Goal: Navigation & Orientation: Find specific page/section

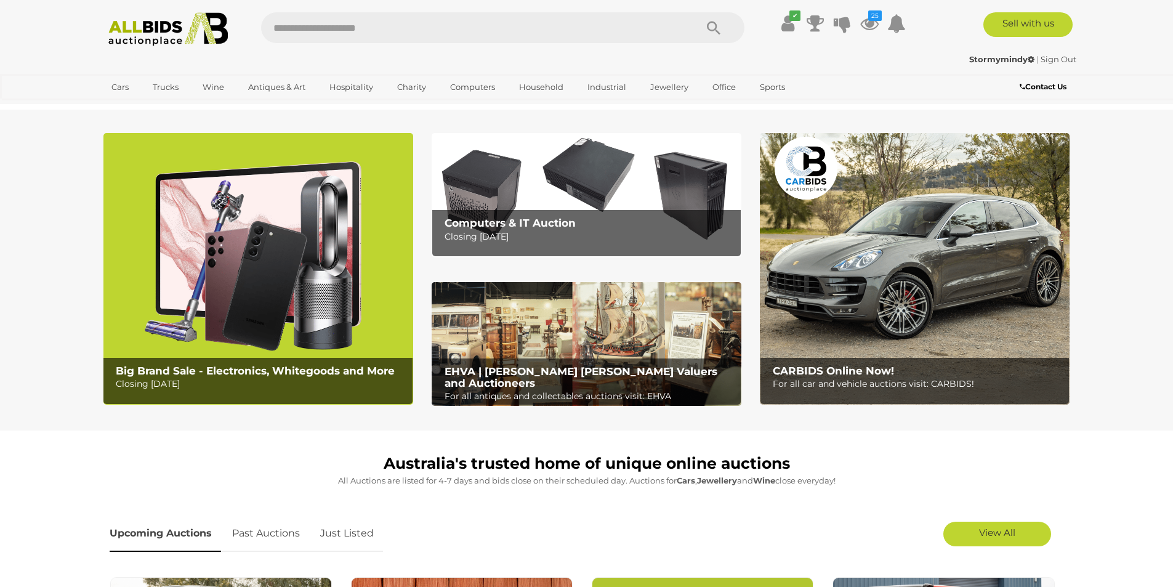
click at [344, 525] on link "Just Listed" at bounding box center [347, 533] width 72 height 36
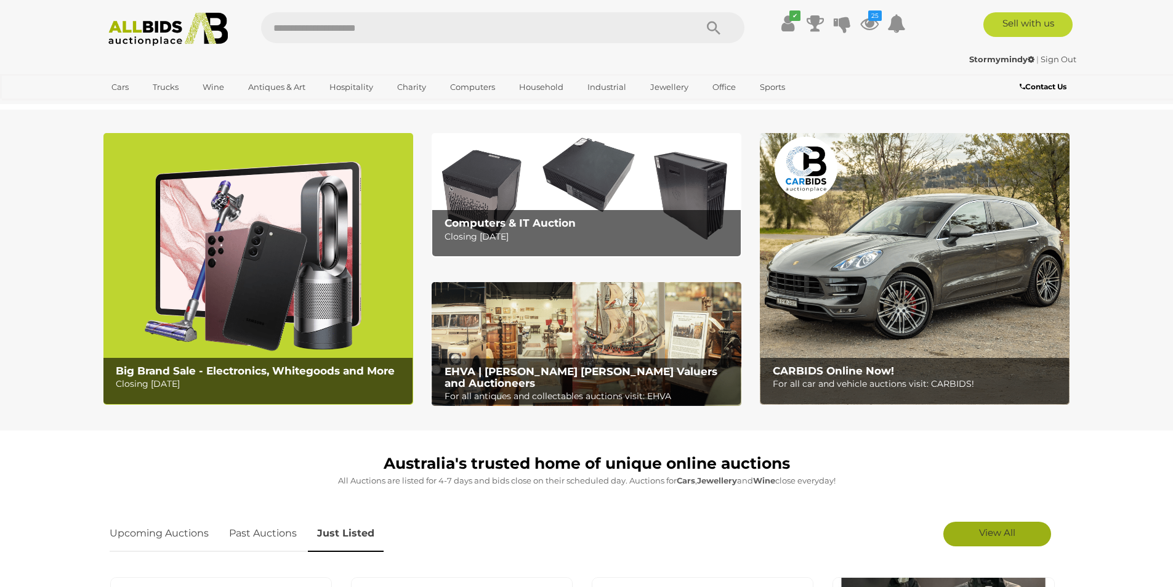
click at [967, 525] on link "View All" at bounding box center [997, 534] width 108 height 25
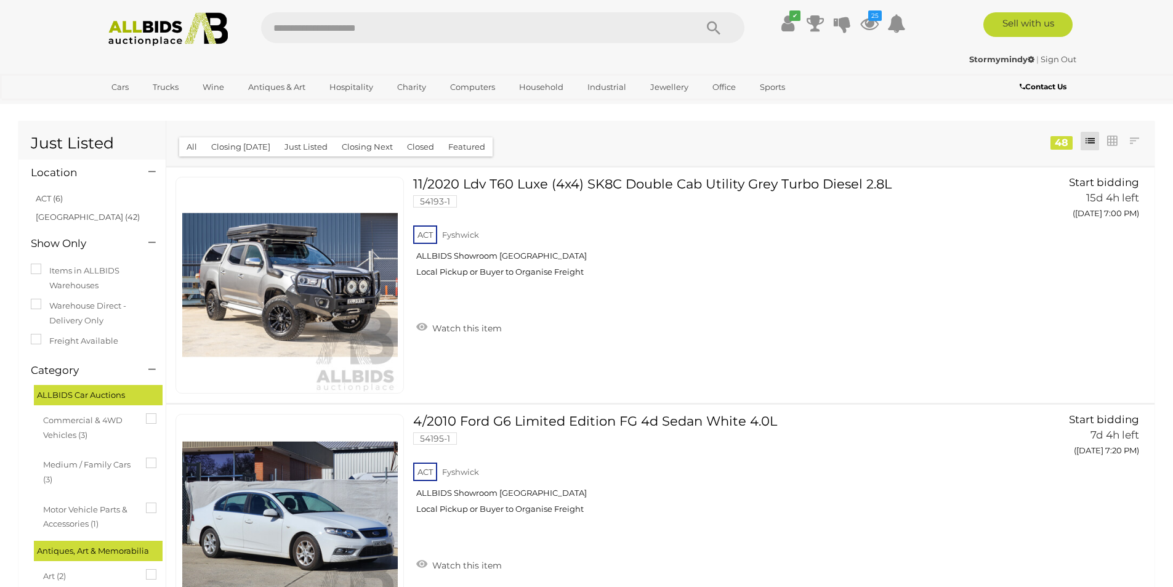
click at [156, 34] on img at bounding box center [169, 29] width 134 height 34
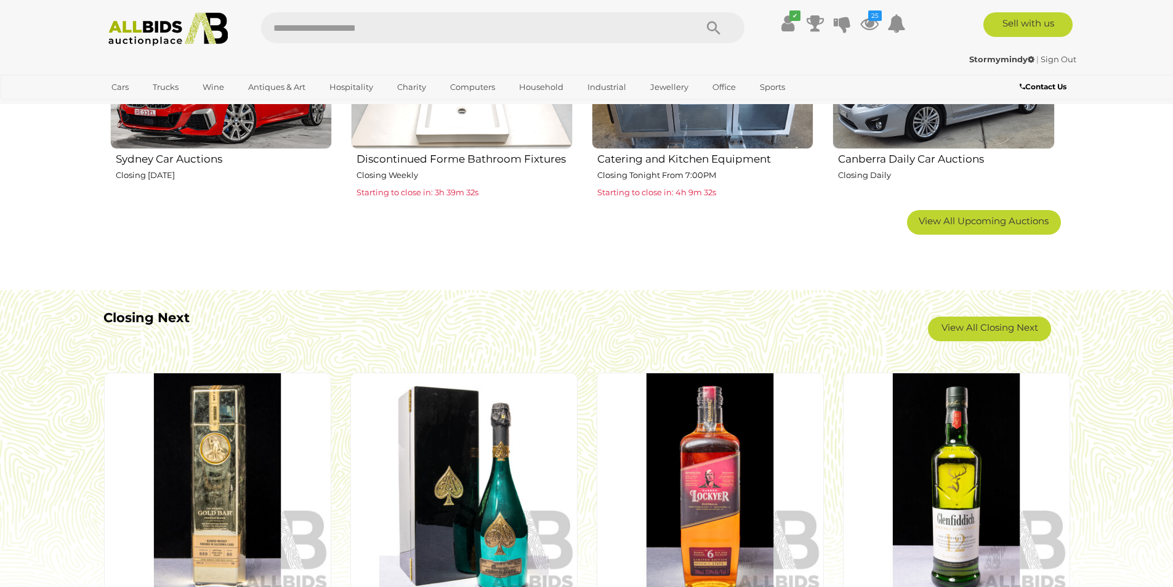
scroll to position [1150, 0]
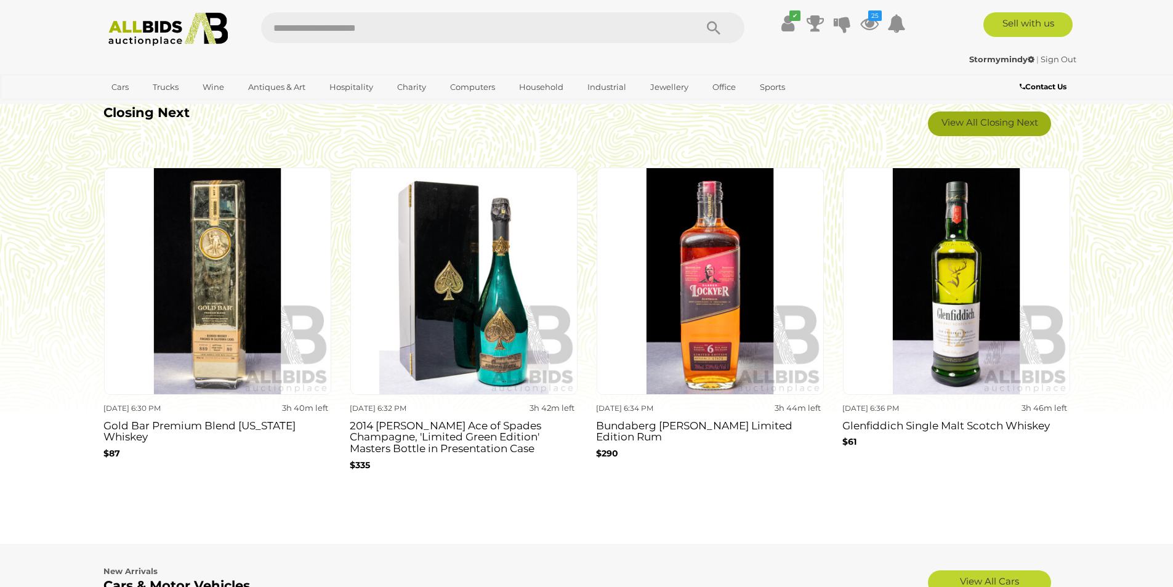
click at [975, 121] on link "View All Closing Next" at bounding box center [989, 123] width 123 height 25
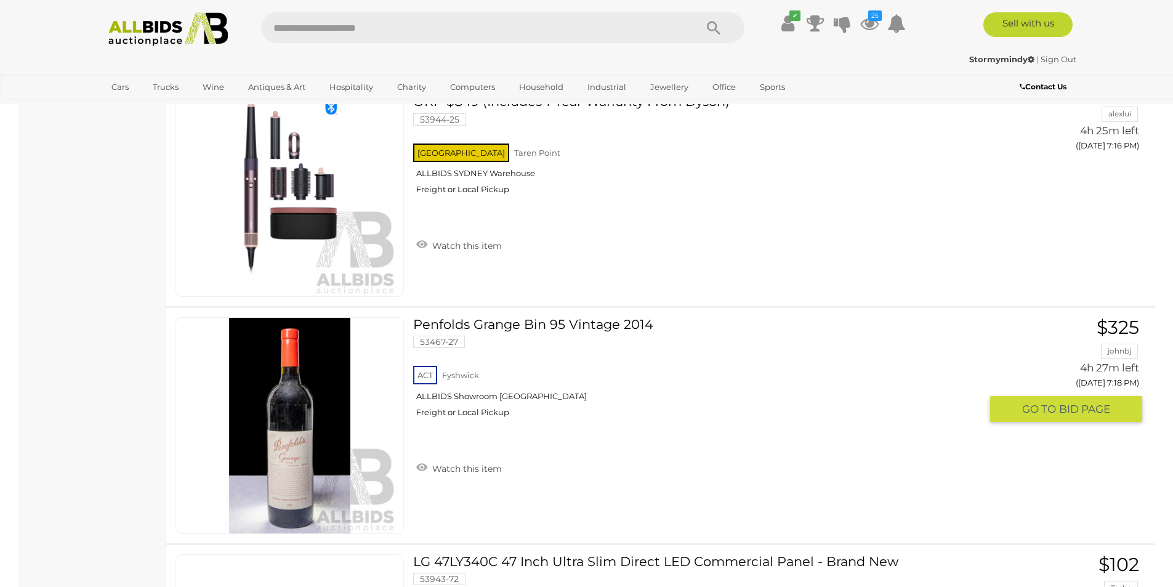
scroll to position [11577, 0]
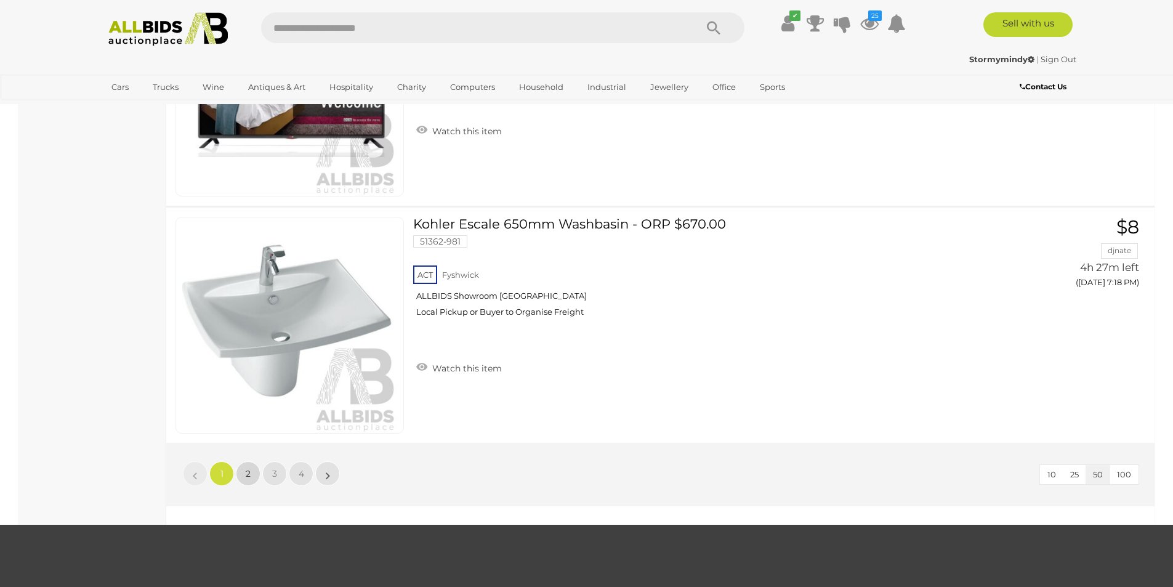
click at [252, 478] on link "2" at bounding box center [248, 473] width 25 height 25
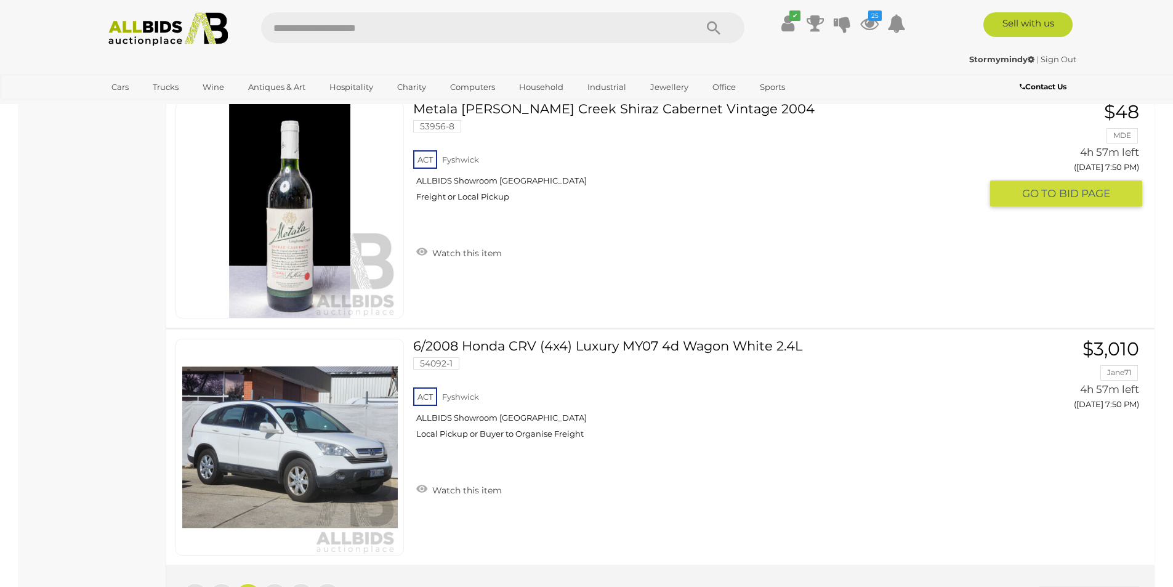
scroll to position [11948, 0]
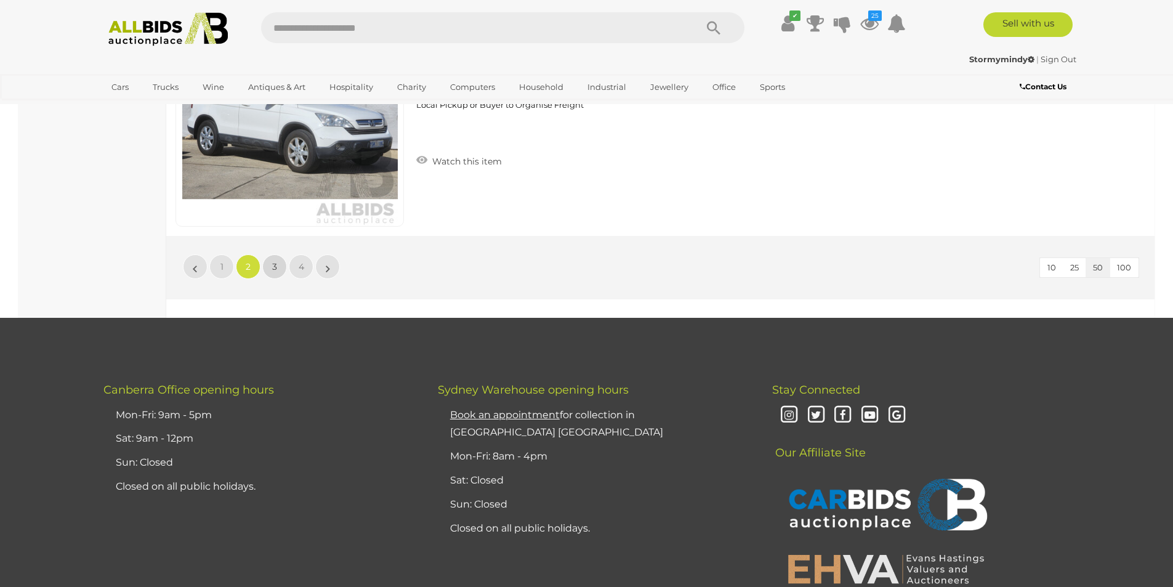
click at [274, 269] on span "3" at bounding box center [274, 266] width 5 height 11
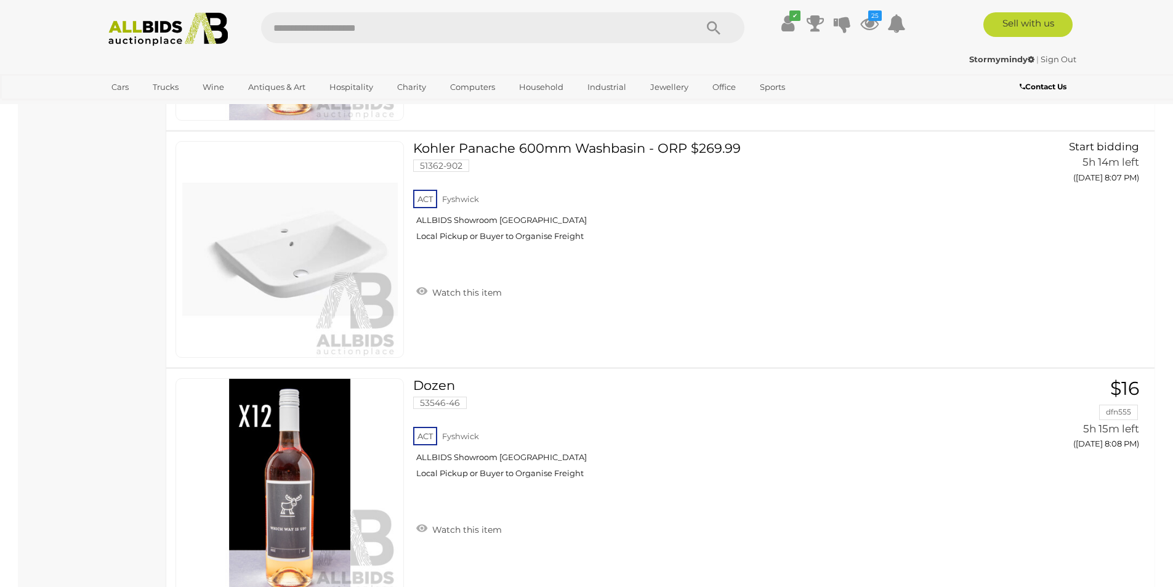
scroll to position [7021, 0]
